Goal: Information Seeking & Learning: Learn about a topic

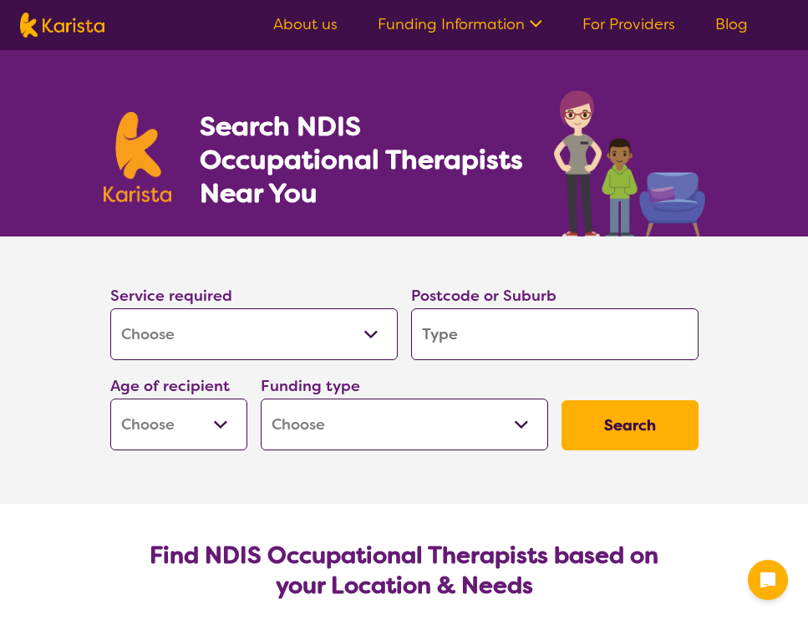
select select "[MEDICAL_DATA]"
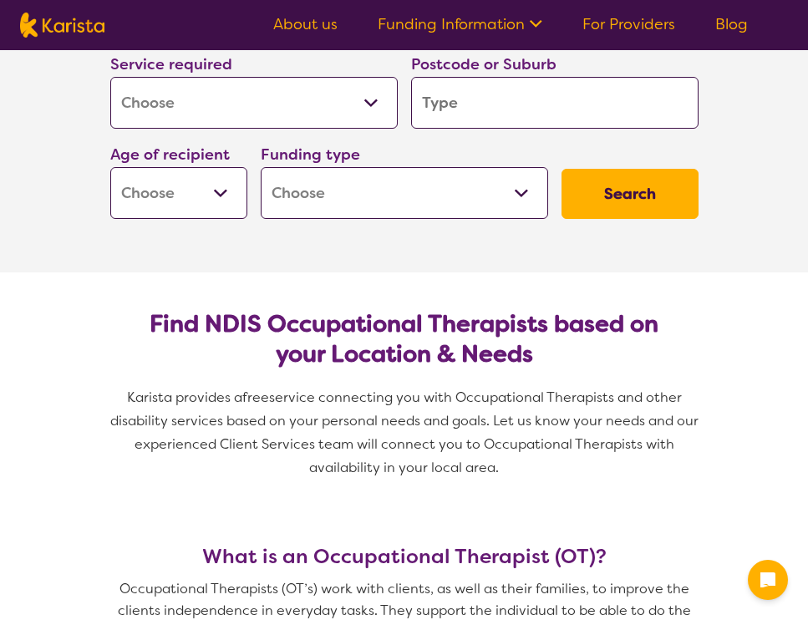
scroll to position [252, 0]
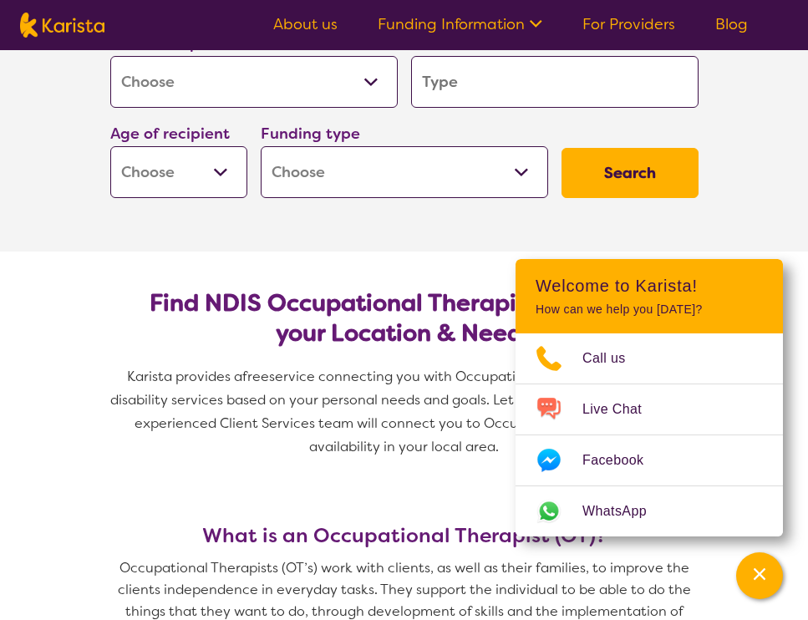
click at [548, 97] on input "search" at bounding box center [555, 82] width 288 height 52
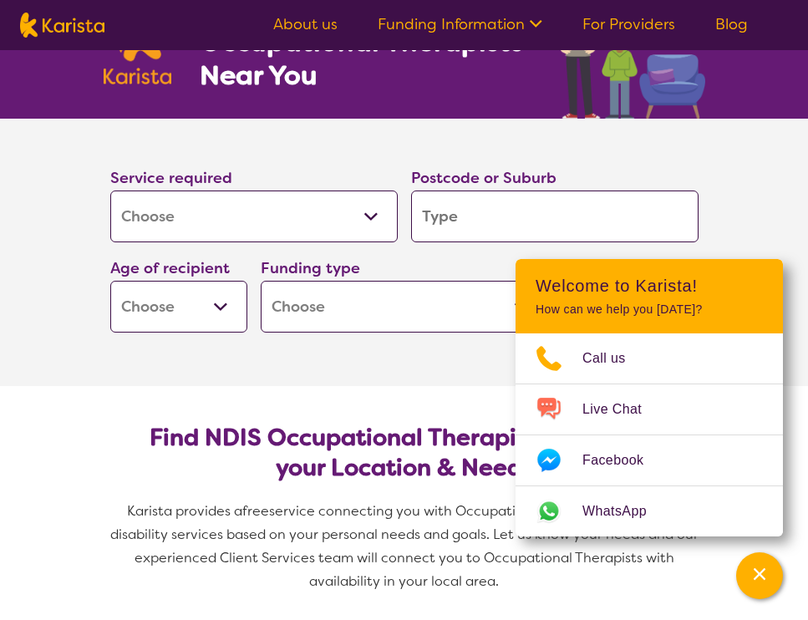
scroll to position [123, 0]
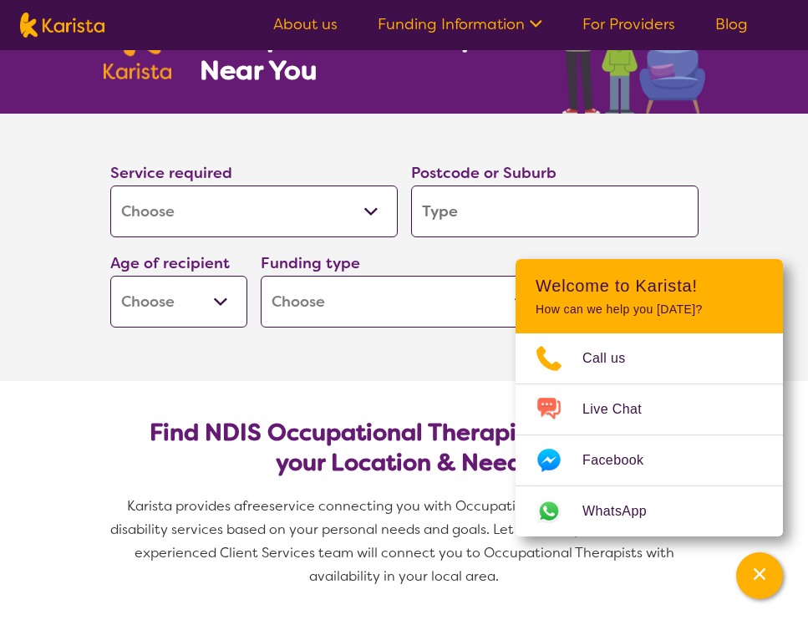
type input "4"
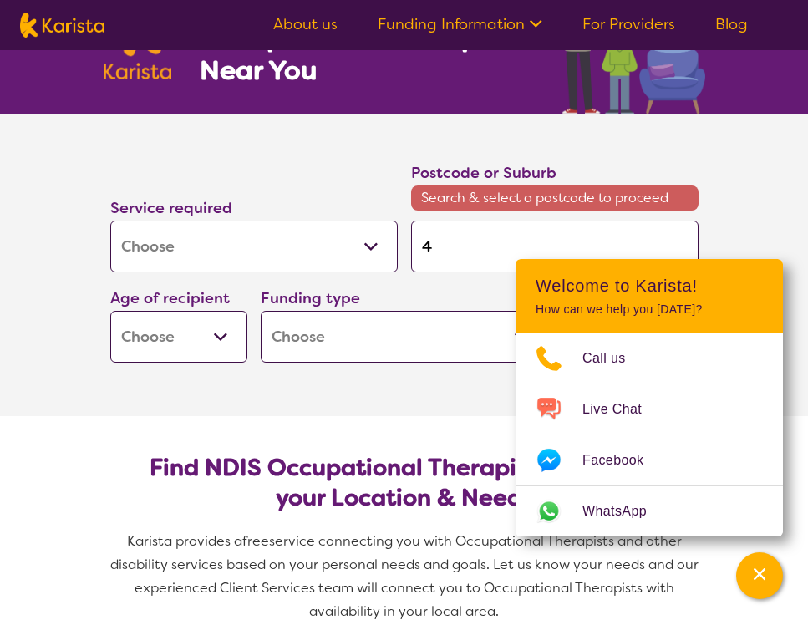
type input "42"
type input "428"
type input "4280"
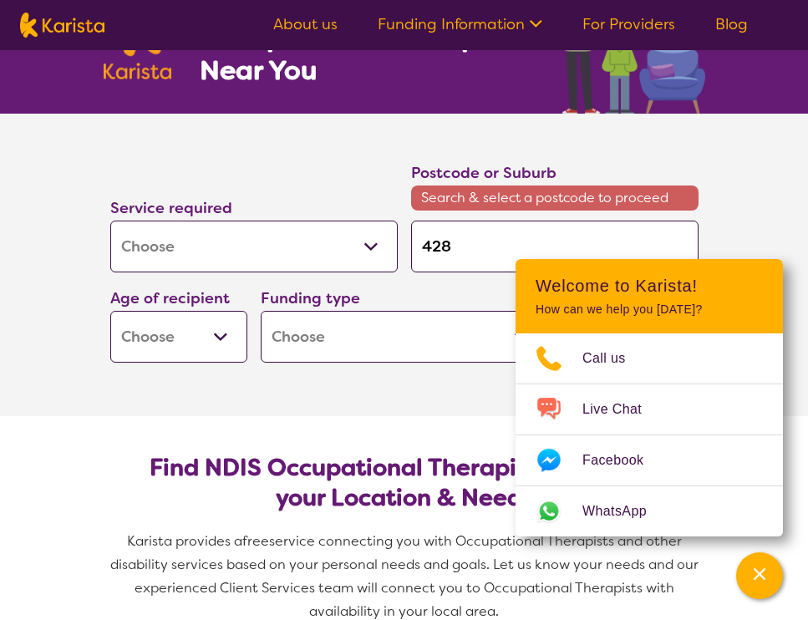
type input "4280"
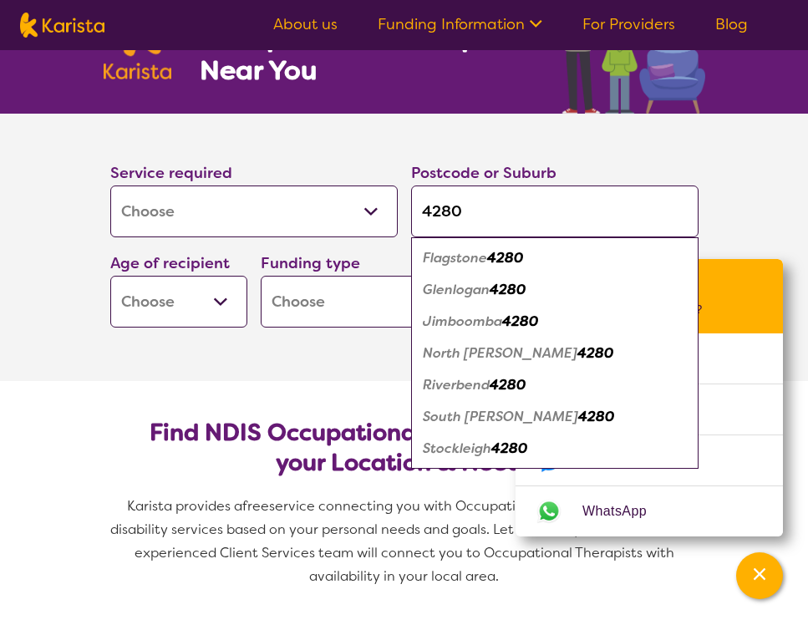
type input "4280"
click at [528, 323] on em "4280" at bounding box center [520, 322] width 36 height 18
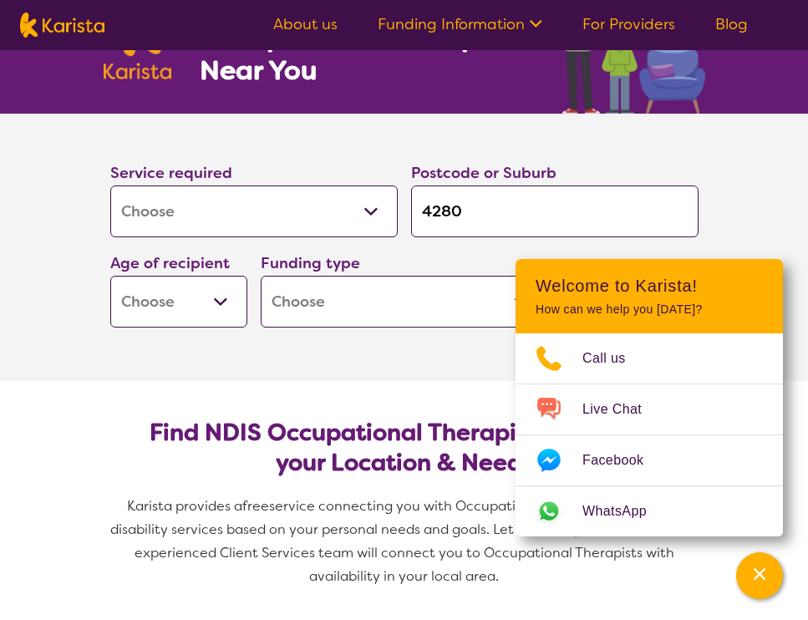
select select "CH"
select select "NDIS"
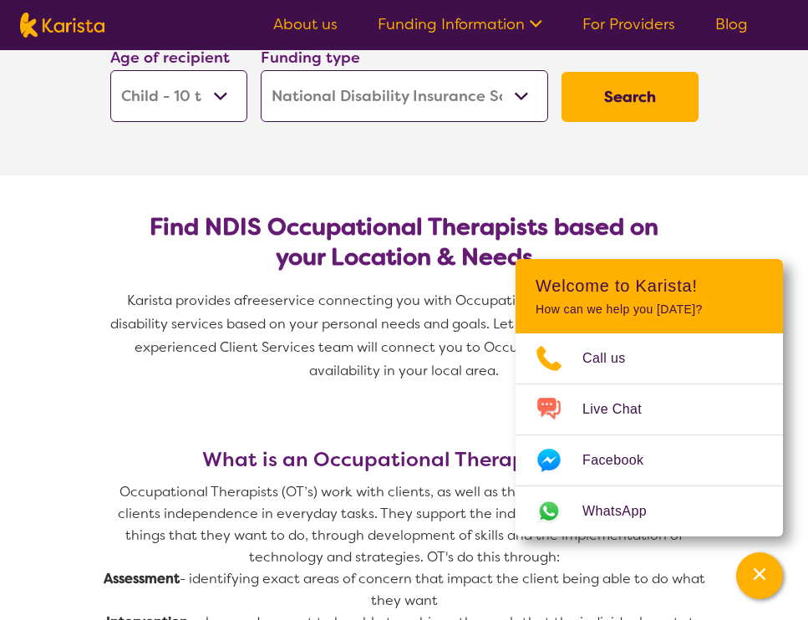
scroll to position [233, 0]
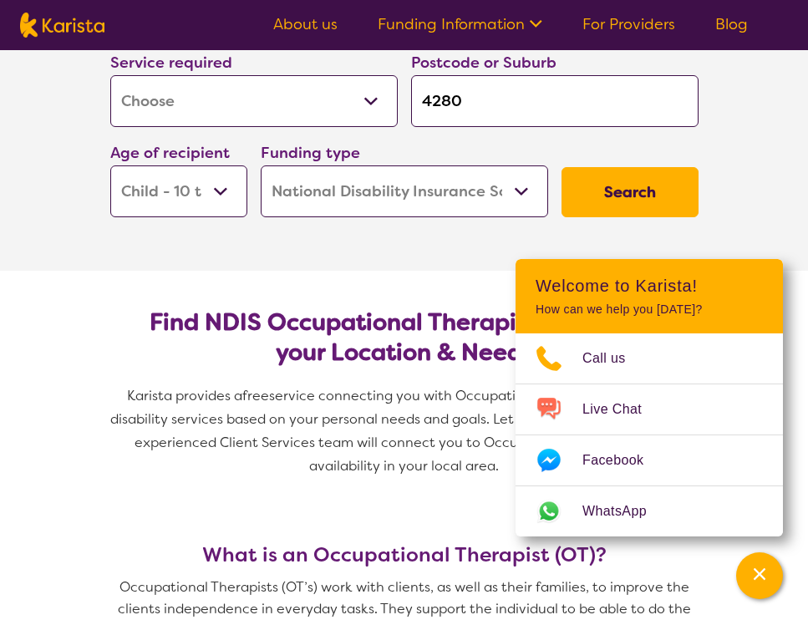
click at [640, 202] on button "Search" at bounding box center [630, 192] width 137 height 50
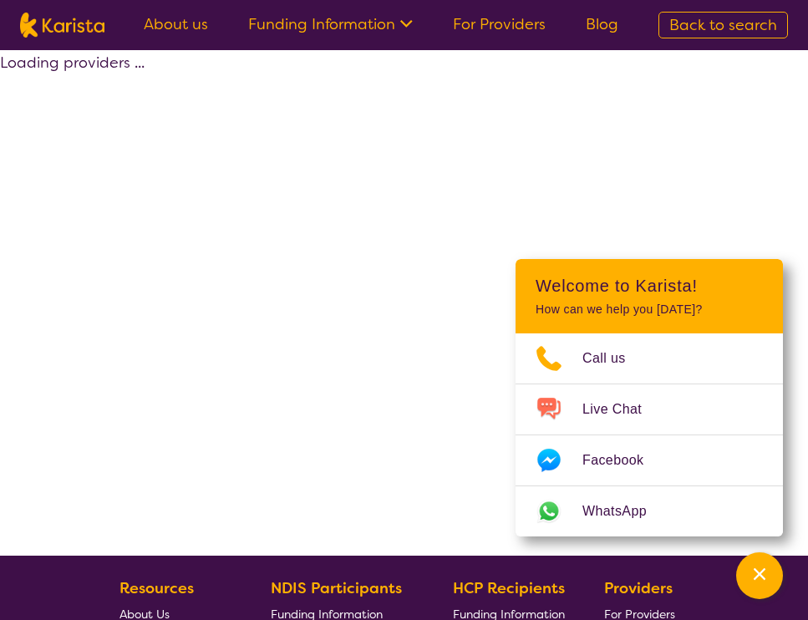
select select "by_score"
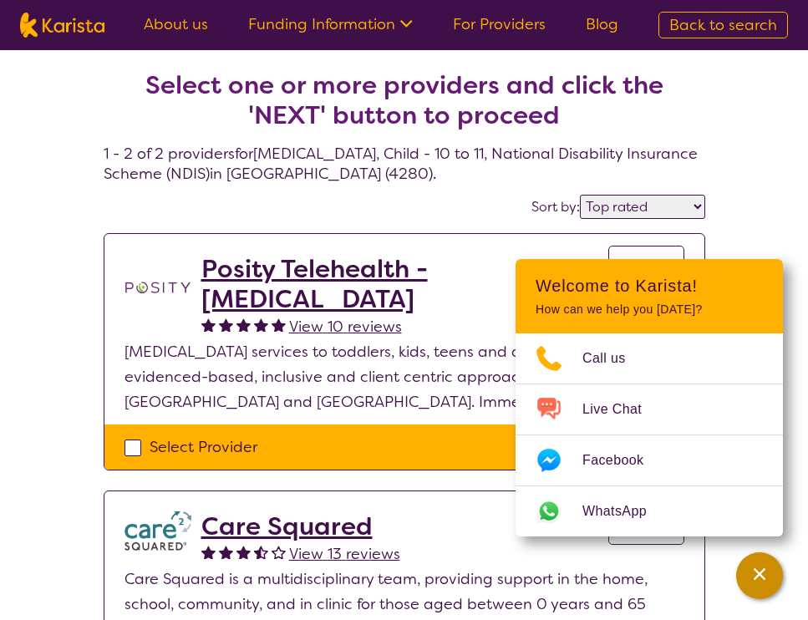
click at [746, 579] on div "Channel Menu" at bounding box center [759, 576] width 33 height 37
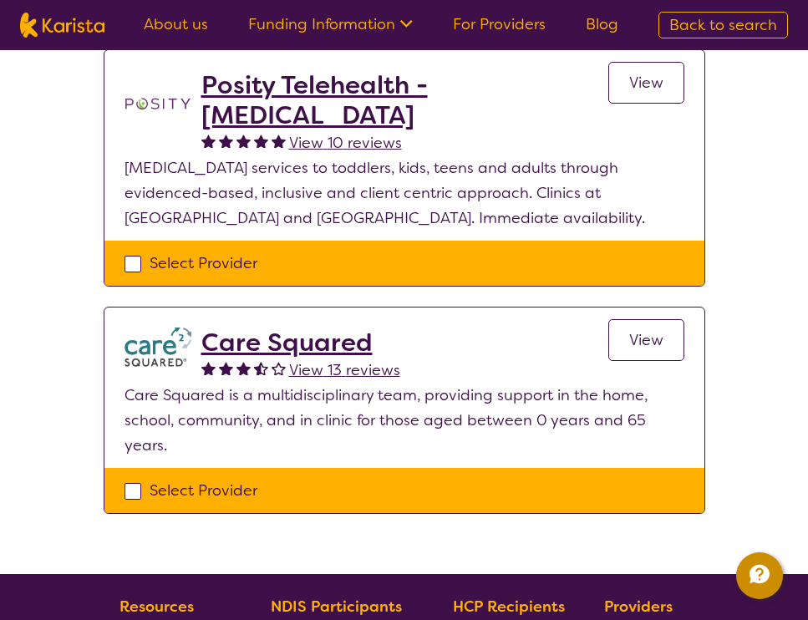
scroll to position [191, 0]
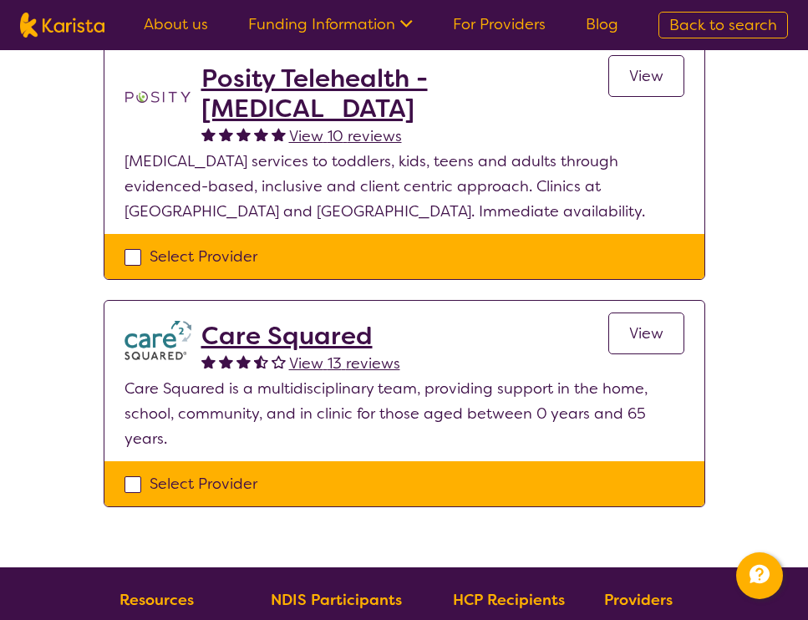
click at [624, 341] on link "View" at bounding box center [647, 334] width 76 height 42
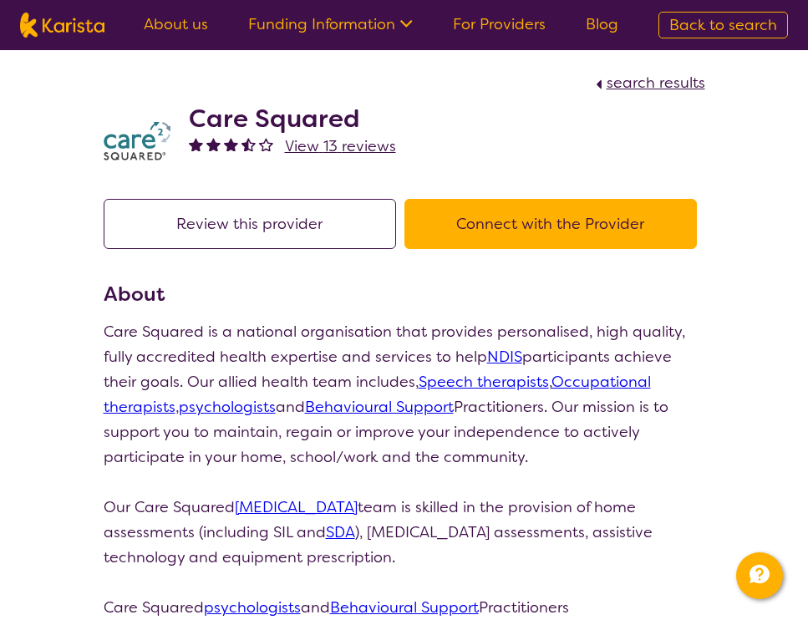
click at [463, 210] on button "Connect with the Provider" at bounding box center [551, 224] width 293 height 50
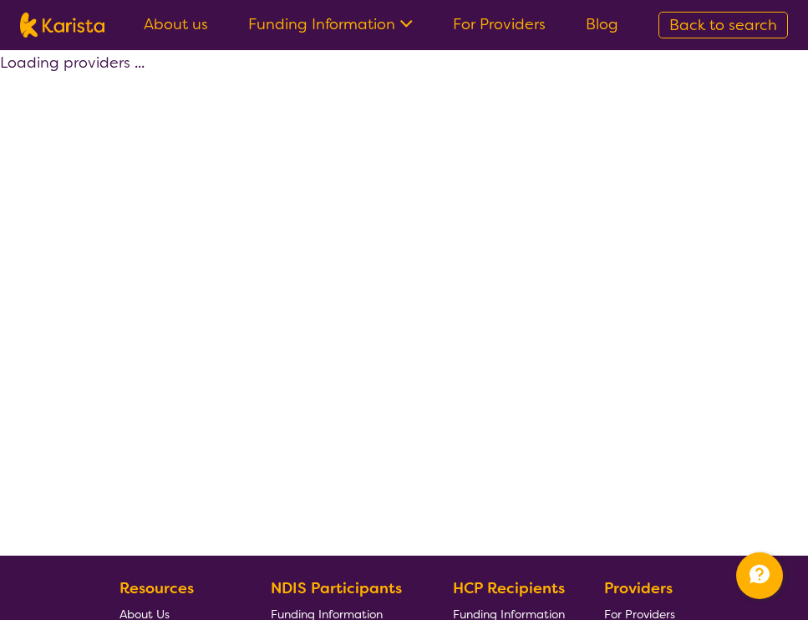
scroll to position [191, 0]
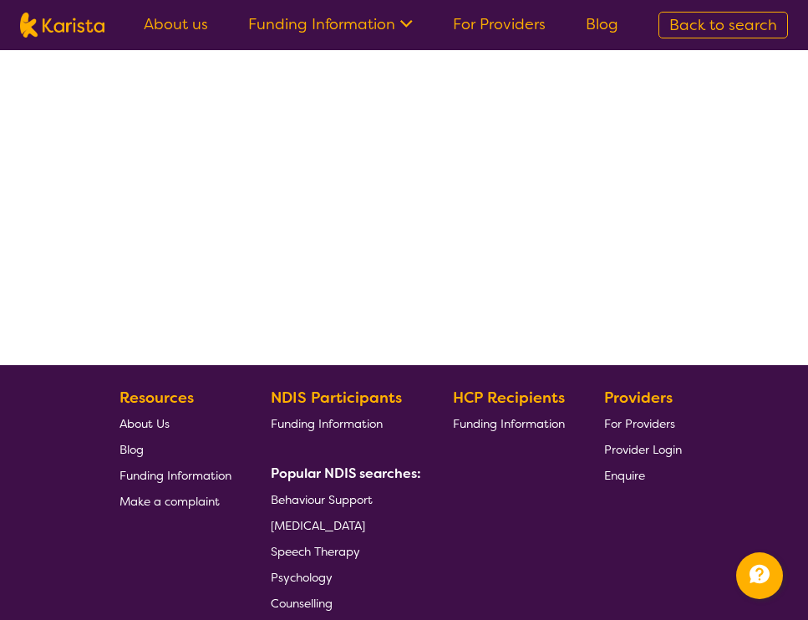
select select "by_score"
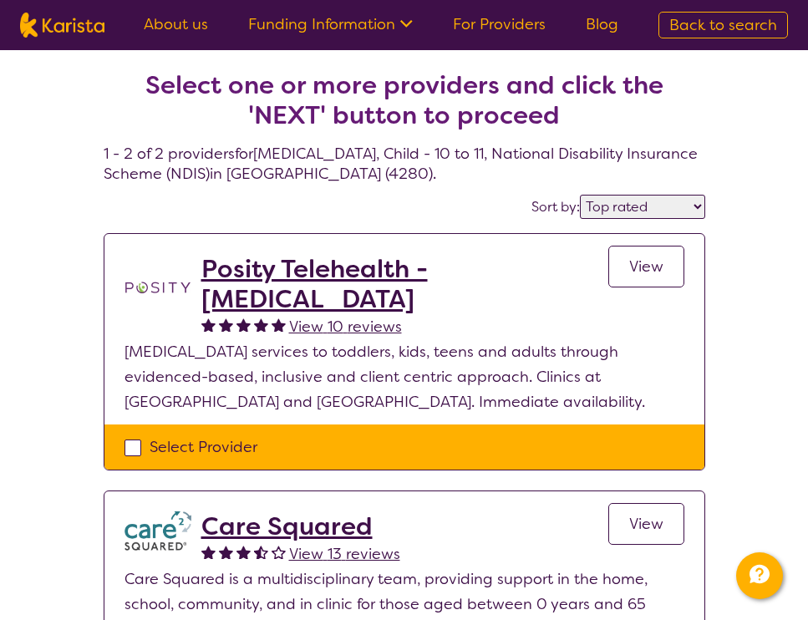
select select "[MEDICAL_DATA]"
select select "CH"
select select "NDIS"
select select "[MEDICAL_DATA]"
select select "CH"
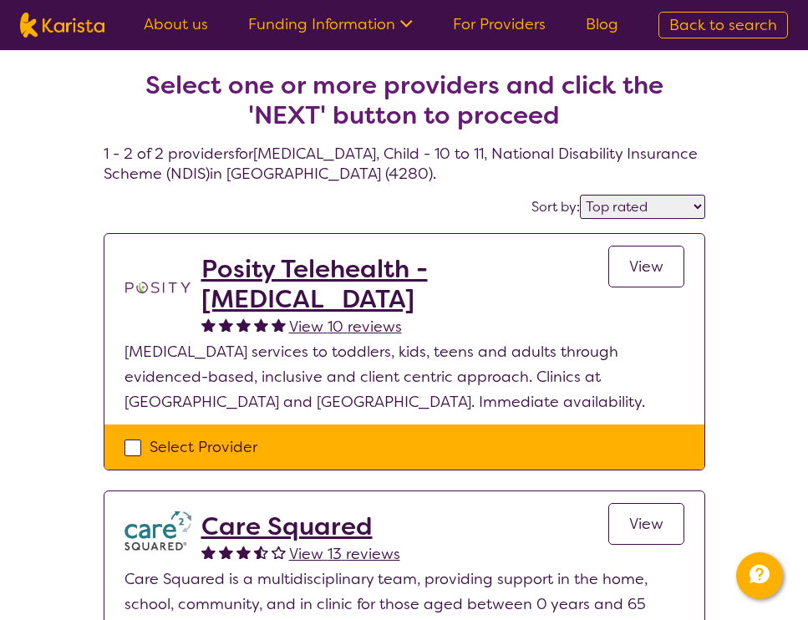
select select "NDIS"
